Goal: Transaction & Acquisition: Subscribe to service/newsletter

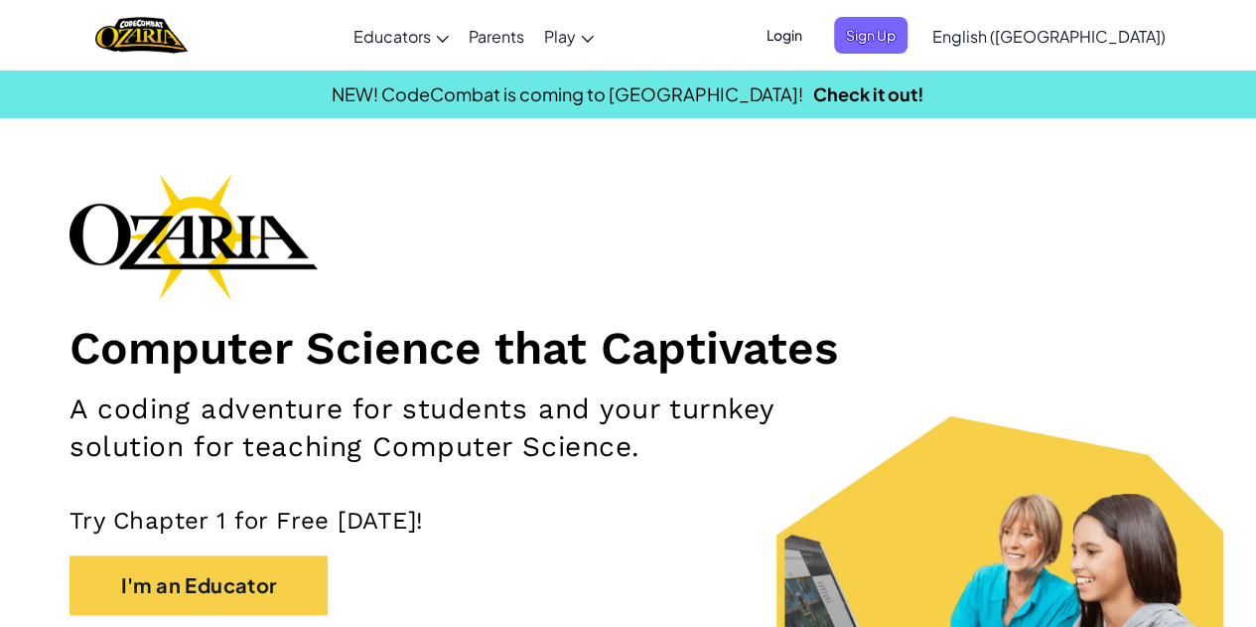
click at [908, 37] on span "Sign Up" at bounding box center [870, 35] width 73 height 37
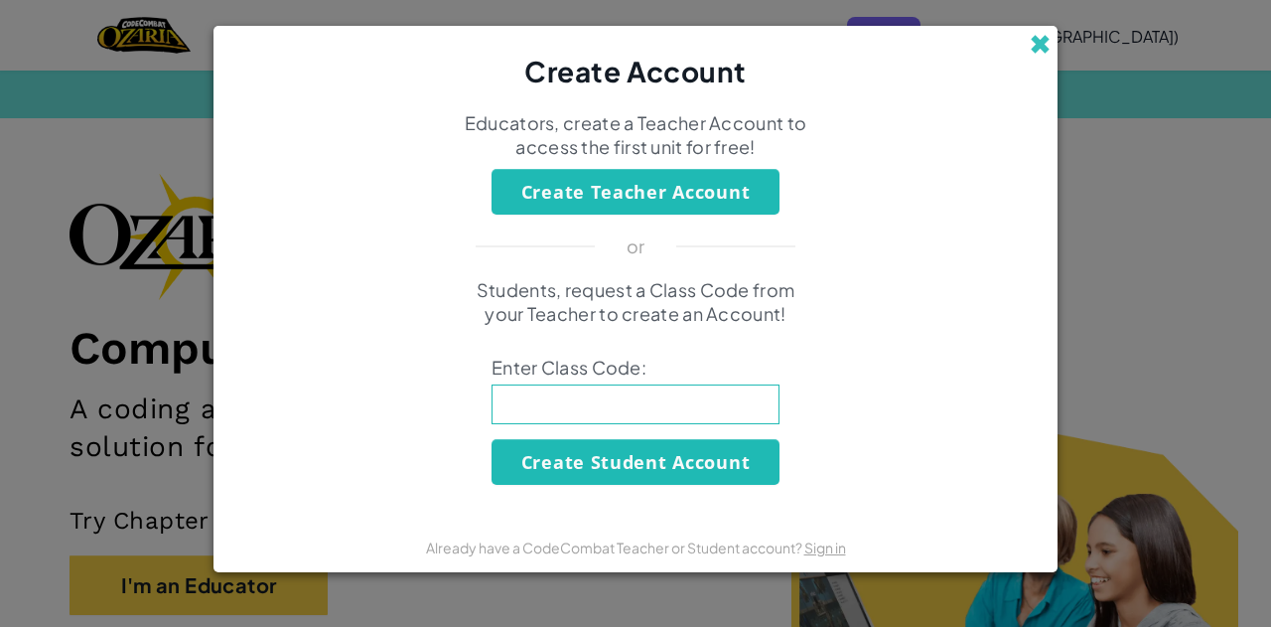
click at [1034, 41] on span at bounding box center [1040, 44] width 21 height 21
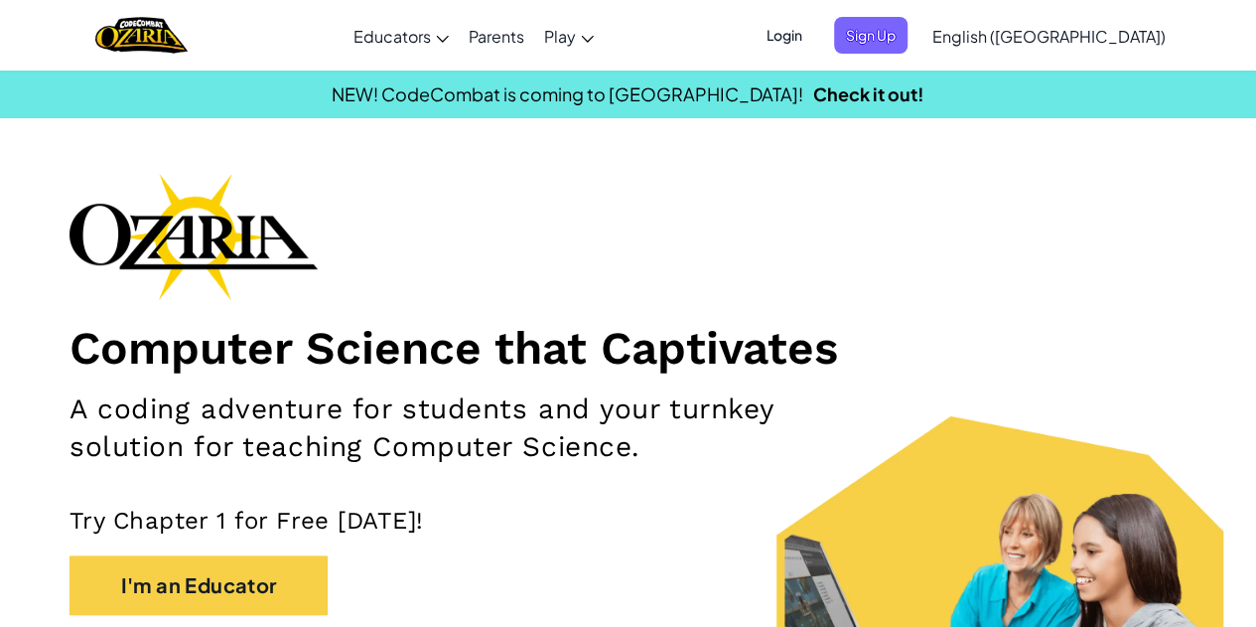
click at [814, 34] on span "Login" at bounding box center [785, 35] width 60 height 37
